Goal: Transaction & Acquisition: Purchase product/service

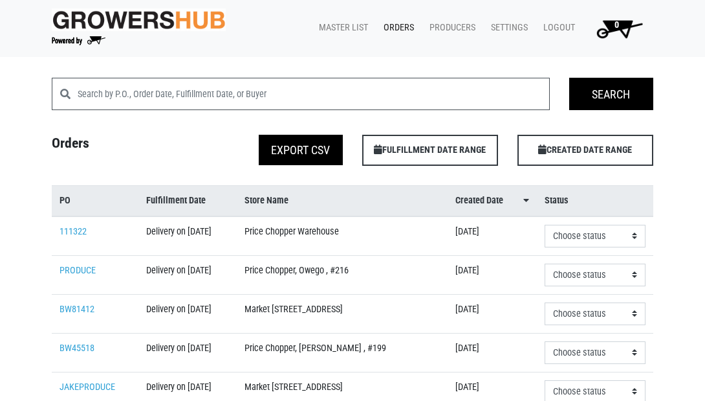
click at [396, 26] on link "Orders" at bounding box center [396, 28] width 46 height 25
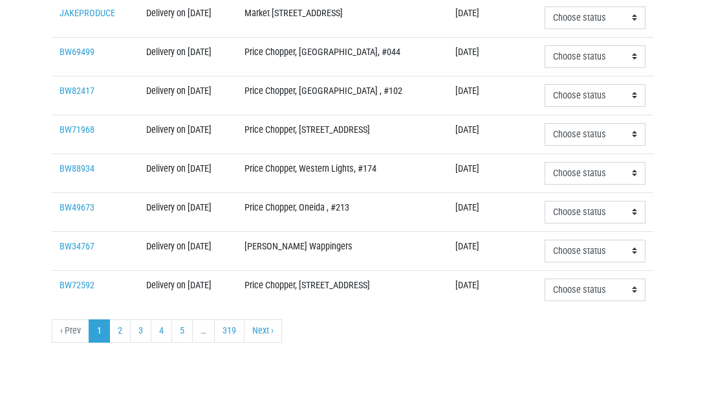
scroll to position [502, 0]
click at [119, 335] on link "2" at bounding box center [119, 330] width 21 height 23
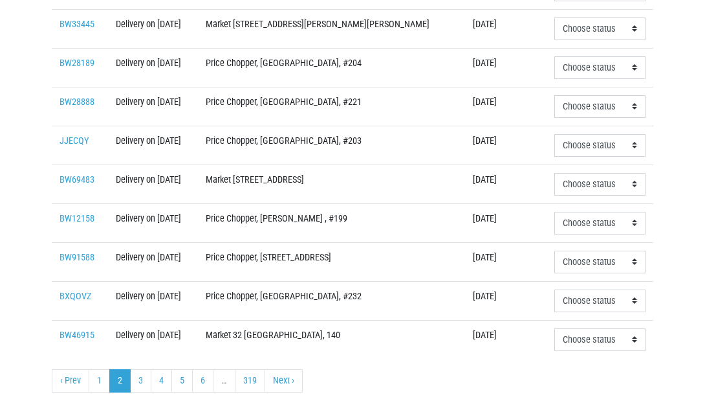
scroll to position [445, 0]
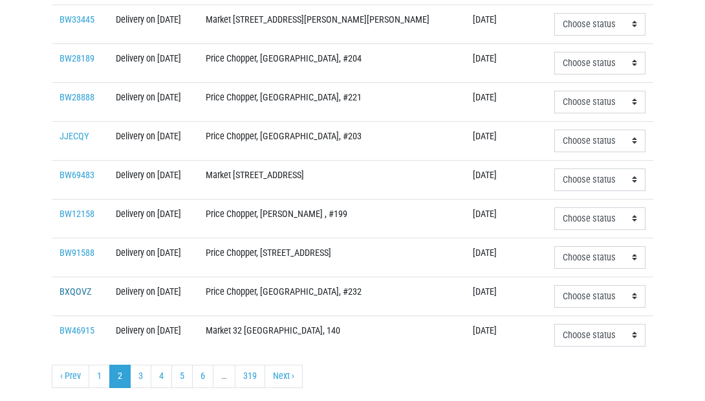
click at [72, 297] on link "BXQOVZ" at bounding box center [76, 291] width 32 height 11
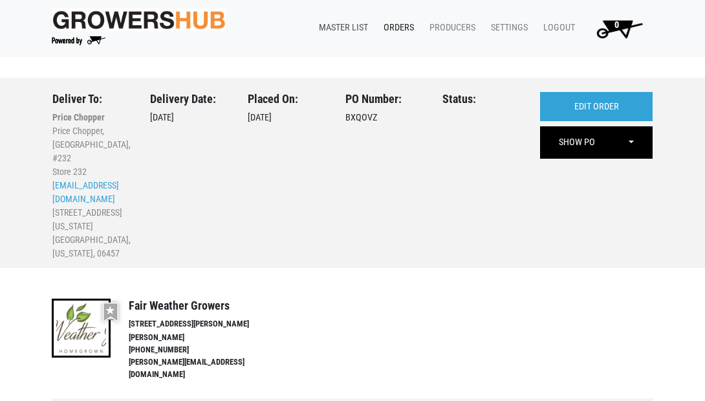
click at [330, 27] on link "Master List" at bounding box center [341, 28] width 65 height 25
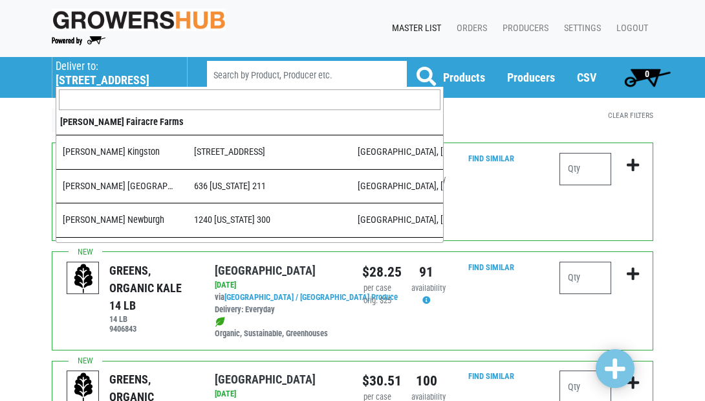
click at [121, 78] on h5 "501 Duanesburg Road" at bounding box center [115, 80] width 118 height 14
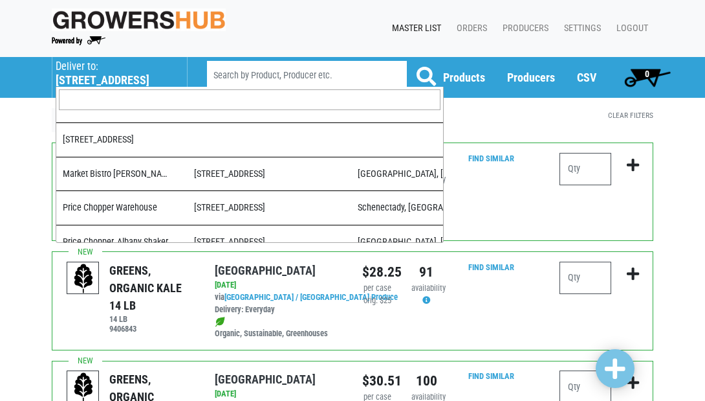
click at [120, 102] on input "search" at bounding box center [250, 99] width 382 height 21
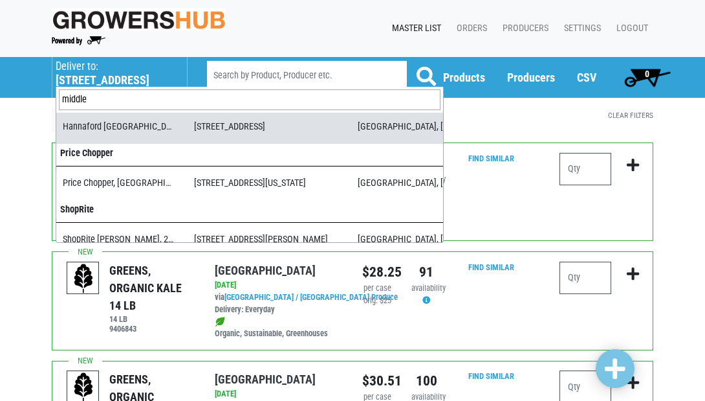
scroll to position [87, 0]
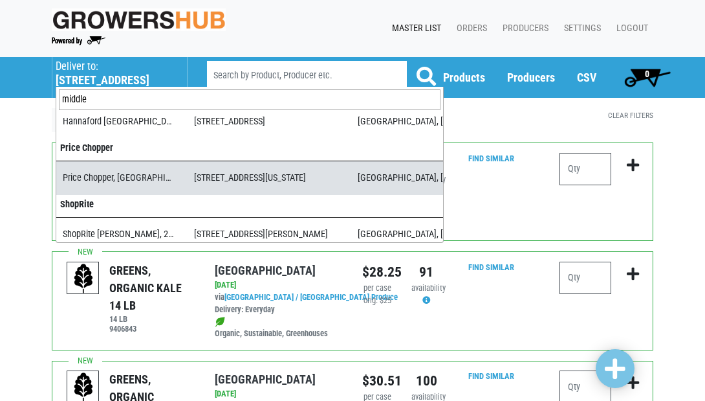
type input "middle"
select select "4cabdcca-9535-45f9-819d-8b493c6ecb77"
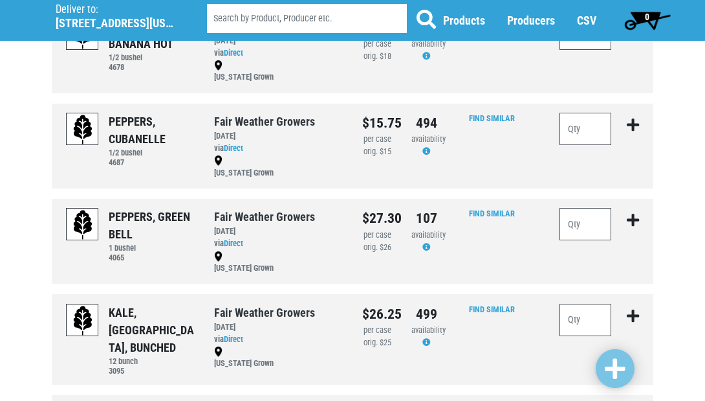
scroll to position [1292, 0]
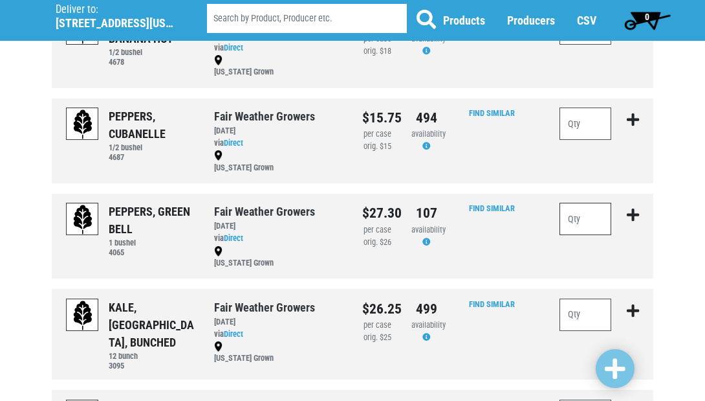
click at [595, 203] on input "number" at bounding box center [586, 219] width 52 height 32
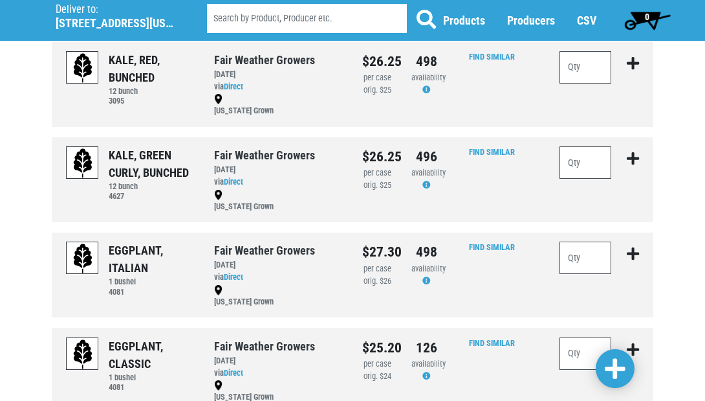
scroll to position [1641, 0]
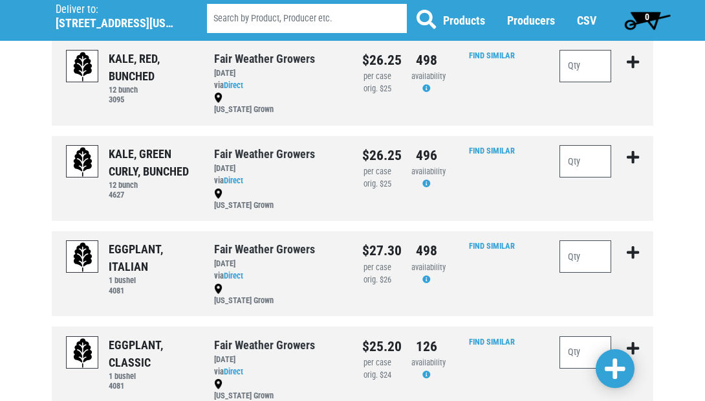
type input "4"
click at [583, 240] on input "number" at bounding box center [586, 256] width 52 height 32
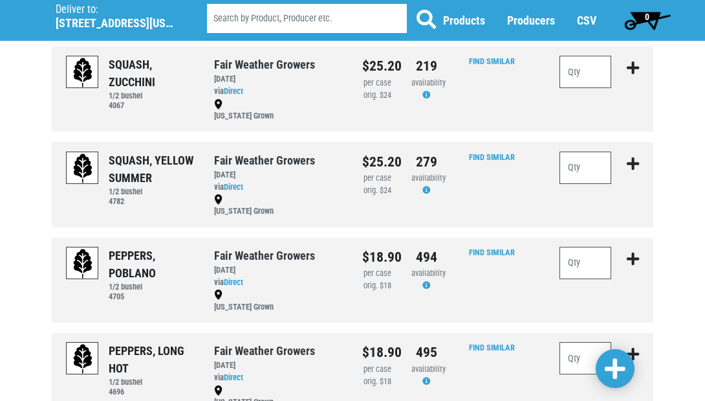
scroll to position [572, 0]
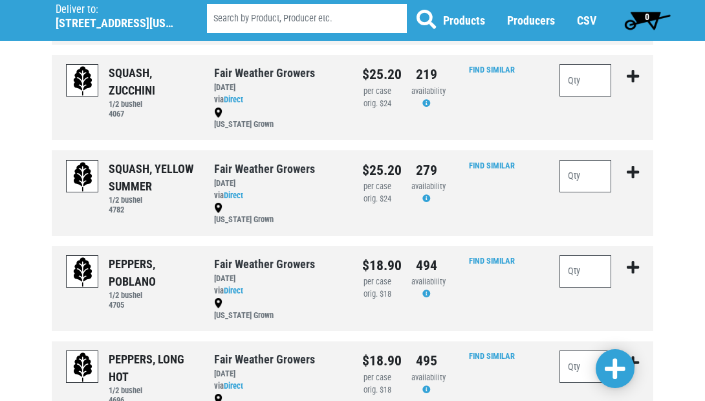
type input "2"
click at [591, 162] on input "number" at bounding box center [586, 176] width 52 height 32
click at [587, 71] on input "number" at bounding box center [586, 80] width 52 height 32
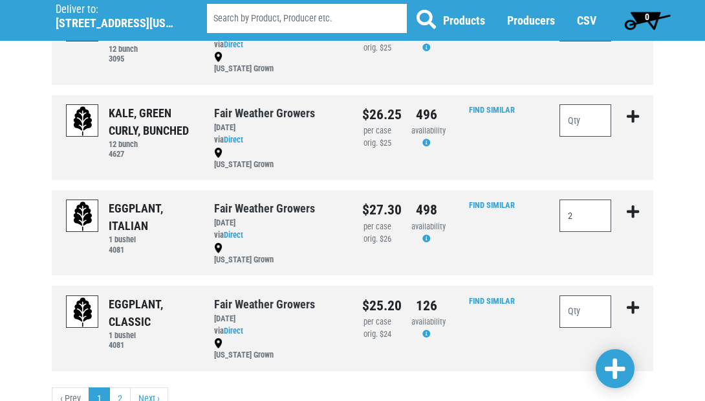
scroll to position [1681, 0]
type input "4"
click at [619, 375] on span at bounding box center [615, 368] width 21 height 23
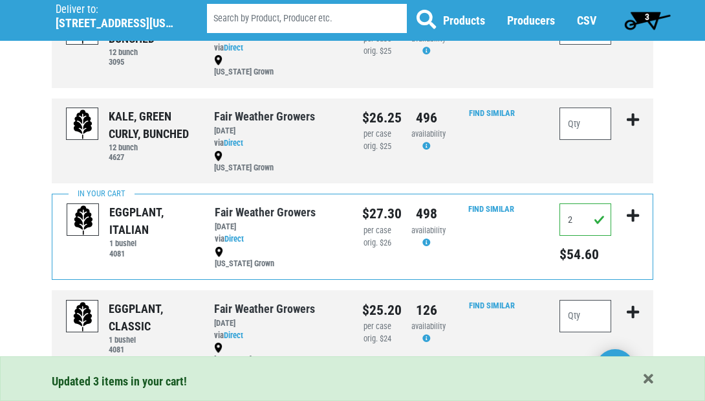
scroll to position [1681, 0]
click at [118, 392] on link "2" at bounding box center [119, 403] width 21 height 23
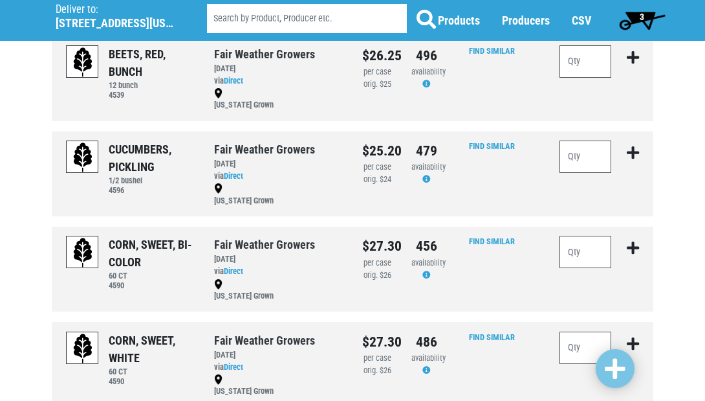
scroll to position [108, 0]
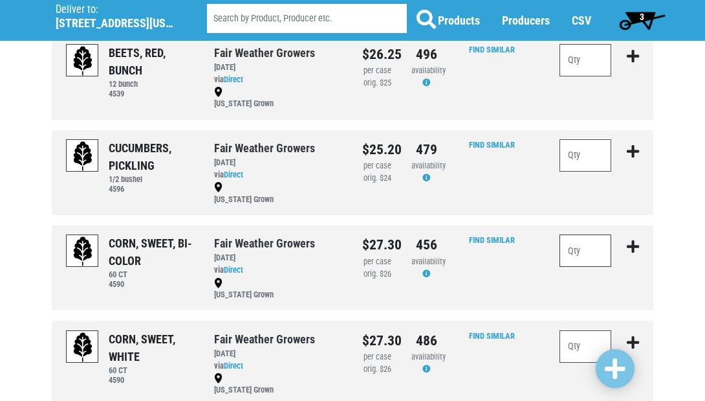
click at [584, 243] on input "number" at bounding box center [586, 250] width 52 height 32
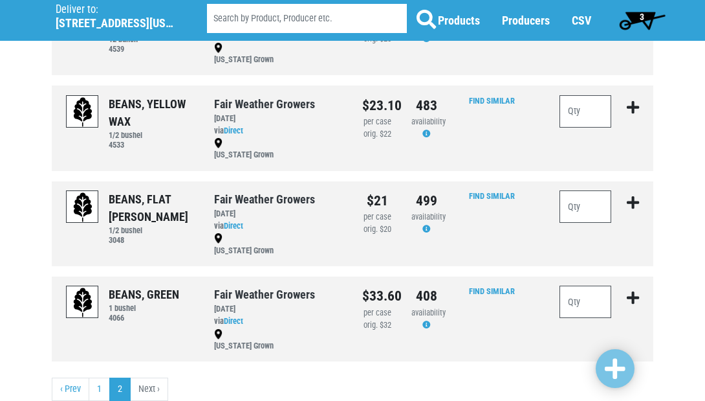
scroll to position [627, 0]
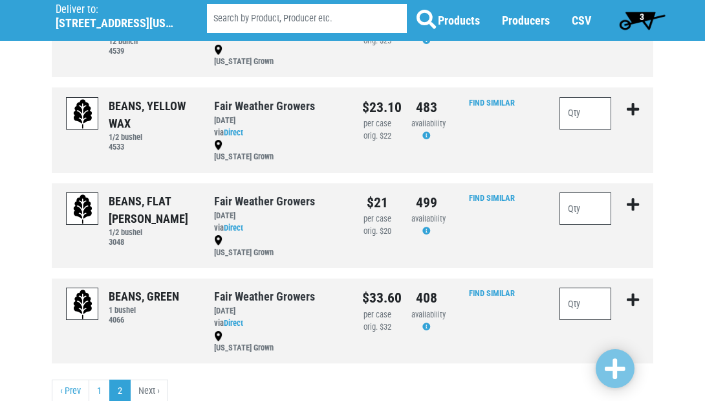
click at [601, 287] on input "number" at bounding box center [586, 303] width 52 height 32
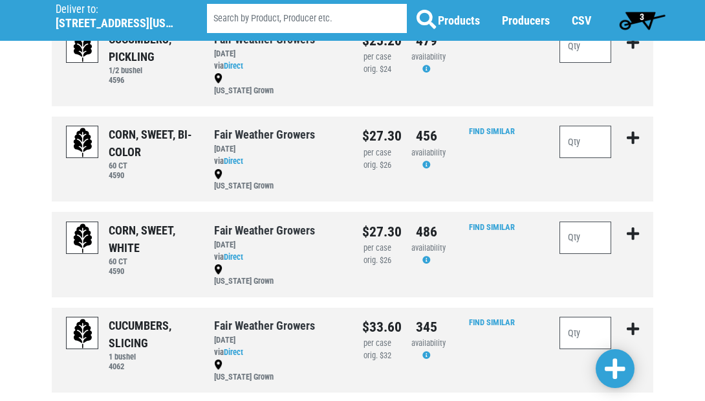
scroll to position [212, 0]
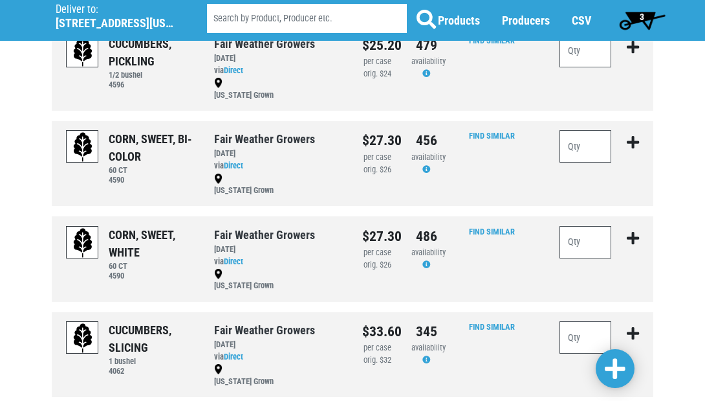
type input "2"
click at [597, 142] on input "number" at bounding box center [586, 146] width 52 height 32
type input "8"
click at [592, 328] on input "number" at bounding box center [586, 337] width 52 height 32
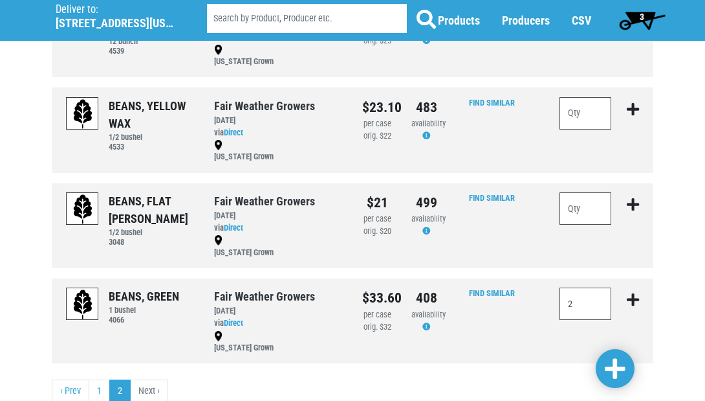
scroll to position [632, 0]
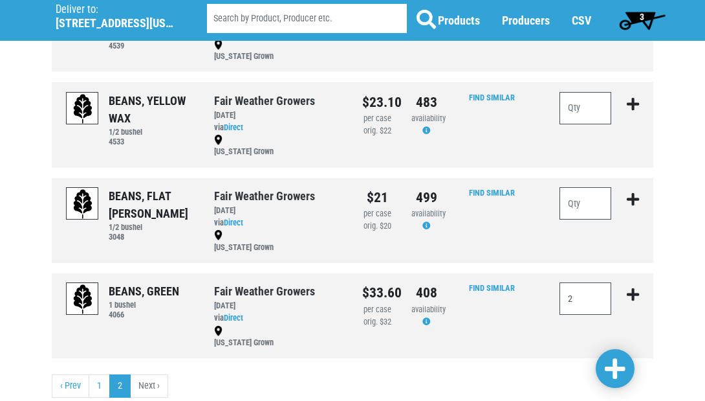
type input "4"
click at [613, 368] on span at bounding box center [615, 368] width 21 height 23
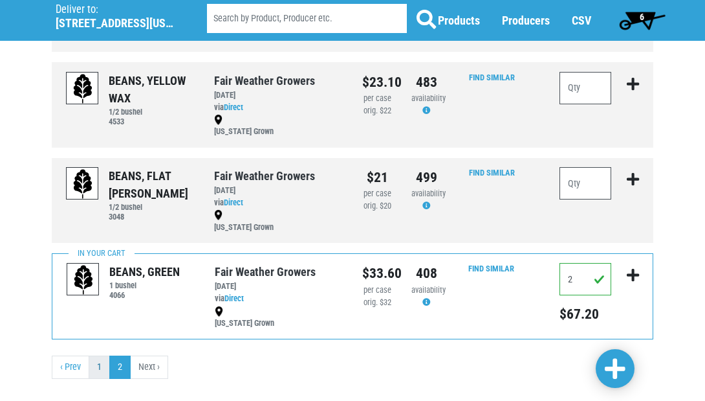
scroll to position [654, 0]
click at [102, 356] on link "1" at bounding box center [99, 367] width 21 height 23
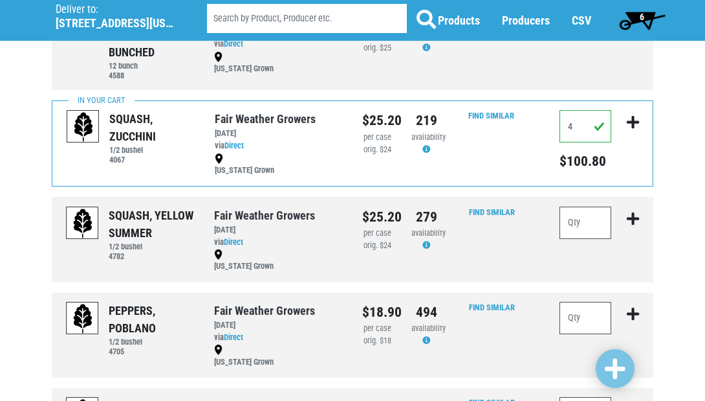
scroll to position [528, 0]
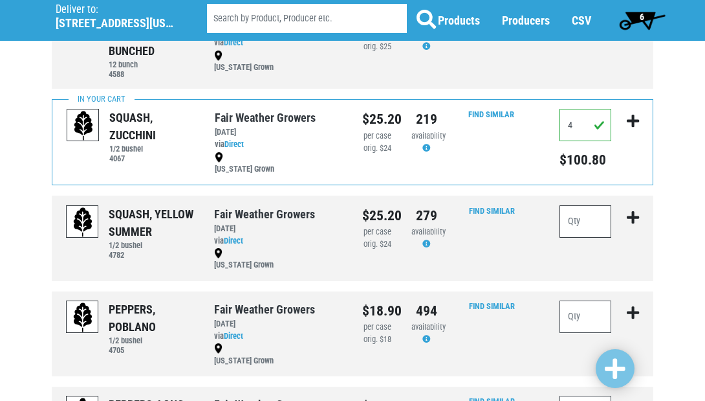
click at [592, 205] on input "number" at bounding box center [586, 221] width 52 height 32
type input "1"
click at [619, 367] on span at bounding box center [615, 368] width 21 height 23
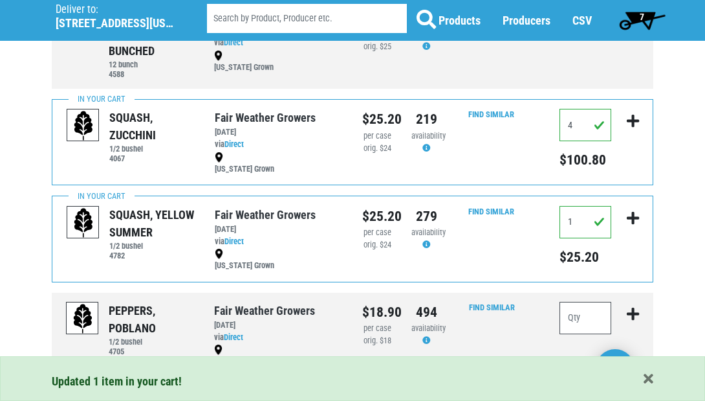
click at [643, 16] on span "7" at bounding box center [642, 17] width 5 height 10
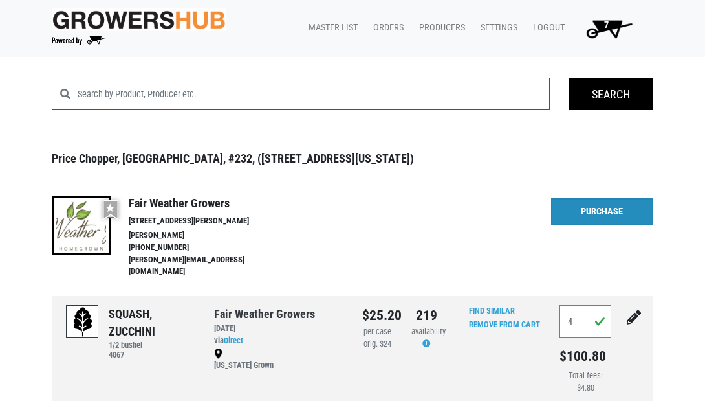
click at [597, 207] on link "Purchase" at bounding box center [602, 211] width 102 height 27
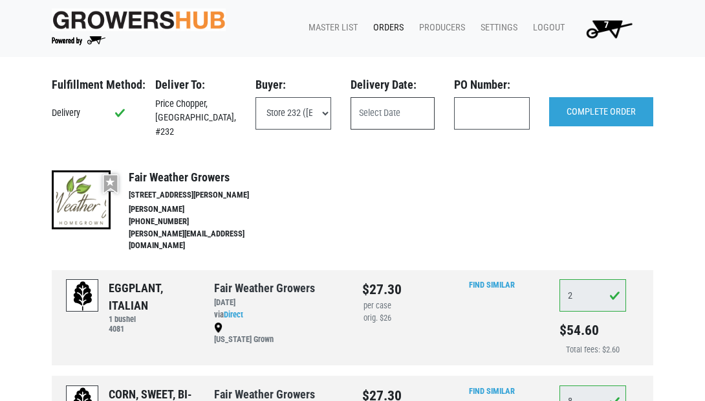
click at [385, 111] on input "text" at bounding box center [393, 113] width 84 height 32
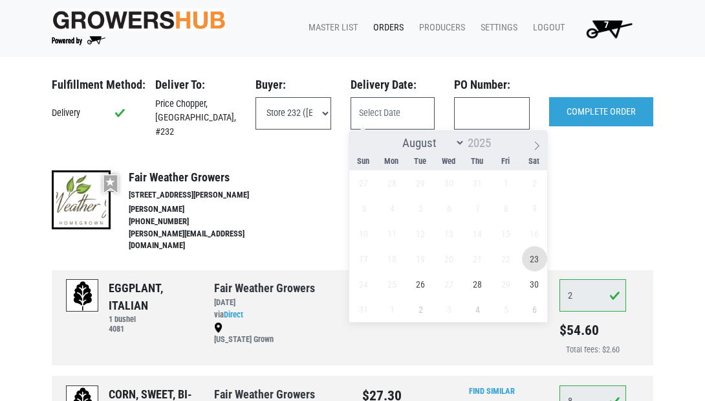
click at [537, 251] on span "23" at bounding box center [534, 258] width 25 height 25
type input "[DATE]"
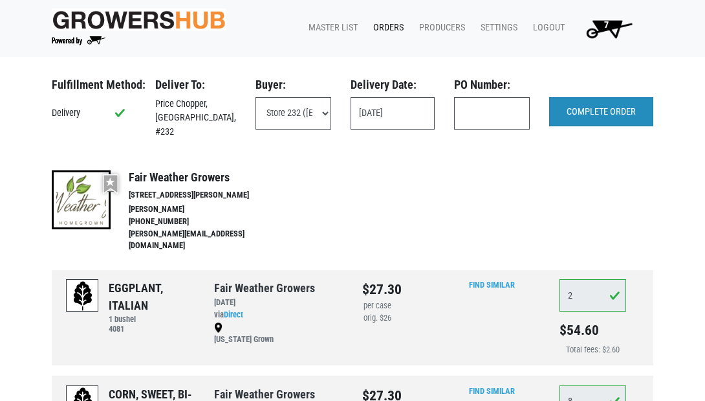
click at [601, 107] on input "COMPLETE ORDER" at bounding box center [601, 112] width 104 height 30
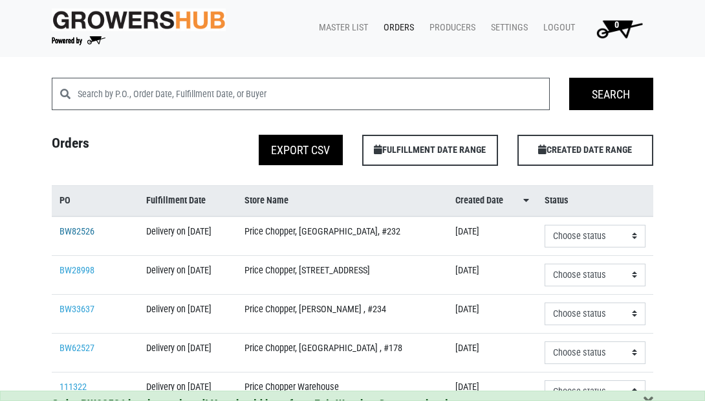
click at [70, 237] on link "BW82526" at bounding box center [77, 231] width 35 height 11
